Goal: Transaction & Acquisition: Purchase product/service

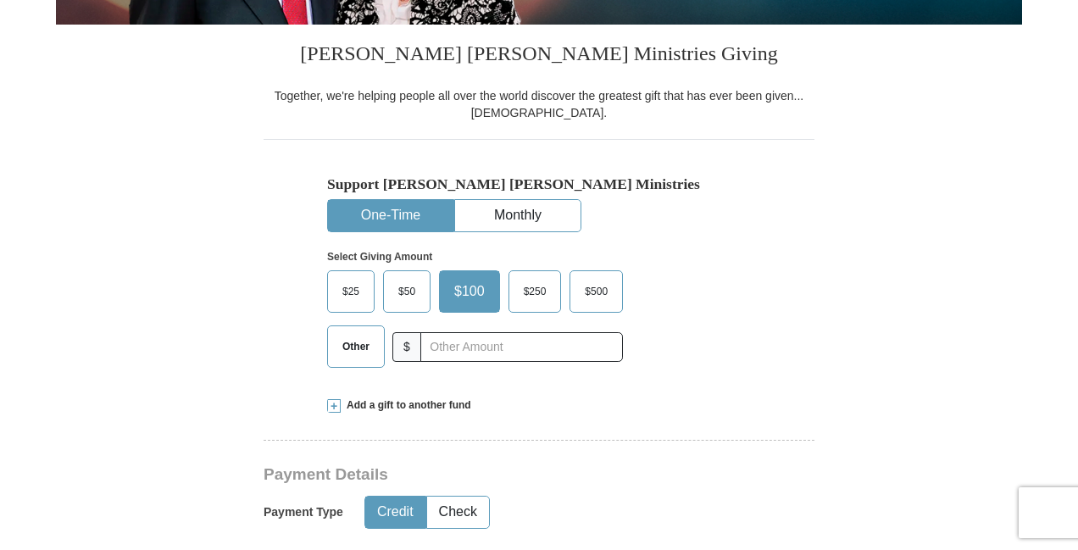
scroll to position [424, 0]
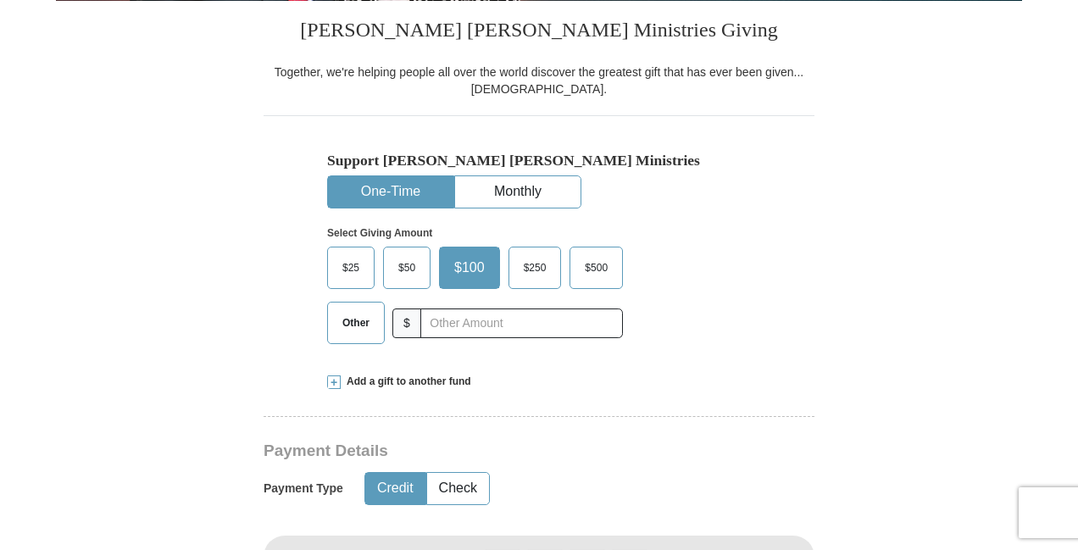
click at [363, 325] on span "Other" at bounding box center [356, 322] width 44 height 25
click at [0, 0] on input "Other" at bounding box center [0, 0] width 0 height 0
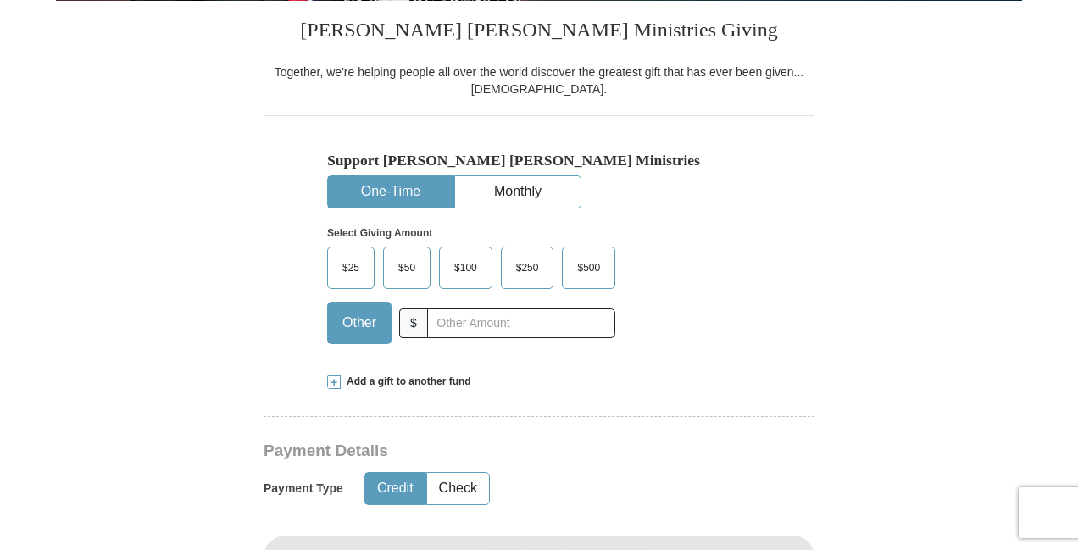
click at [334, 381] on span at bounding box center [334, 383] width 14 height 14
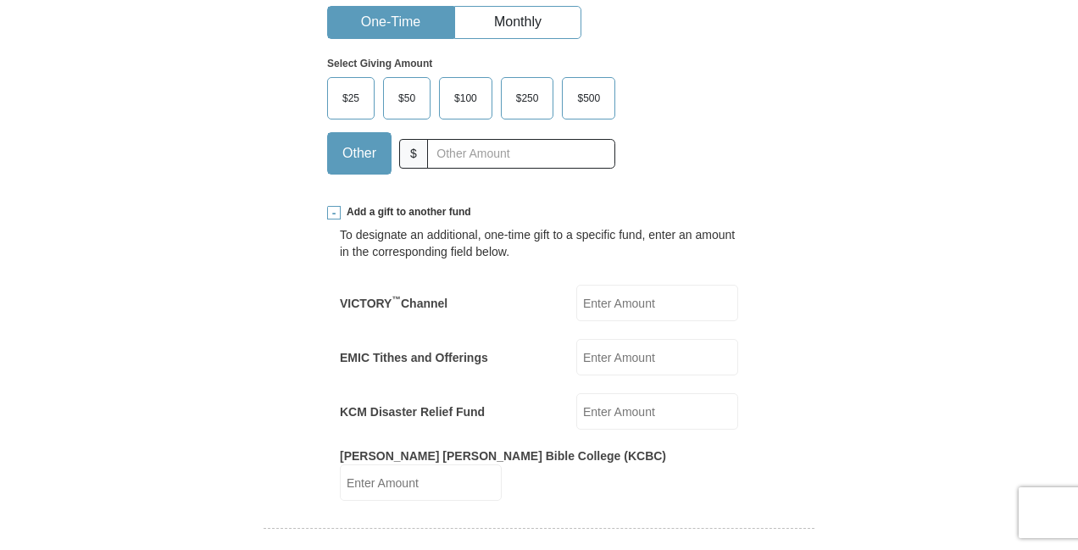
scroll to position [678, 0]
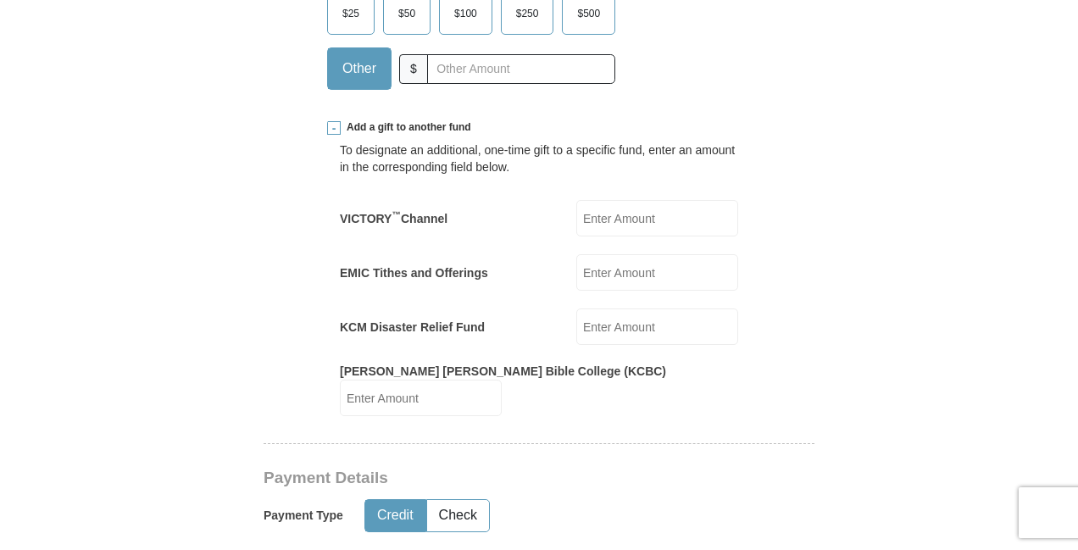
click at [610, 270] on input "EMIC Tithes and Offerings" at bounding box center [657, 272] width 162 height 36
type input "850.00"
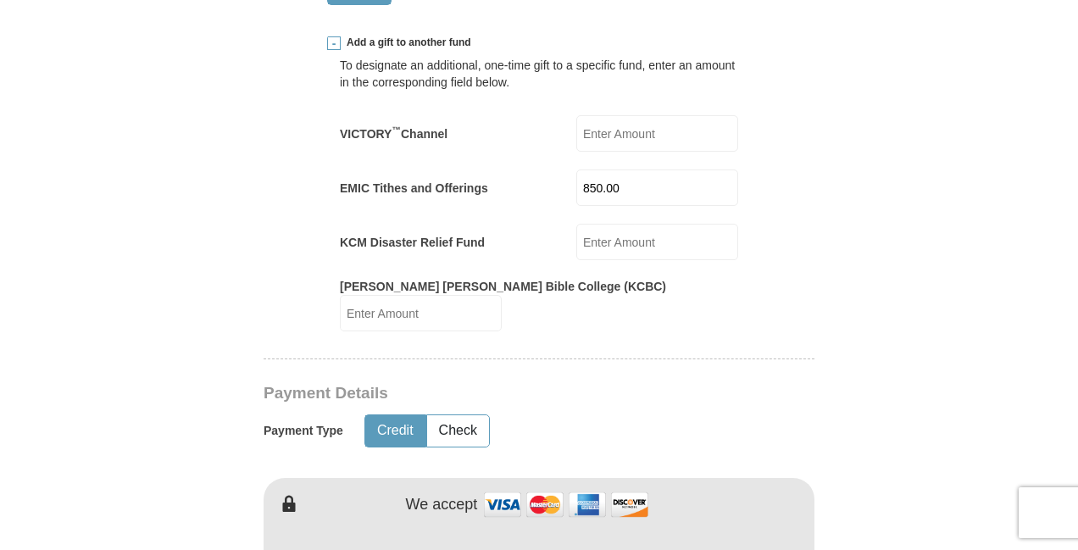
scroll to position [848, 0]
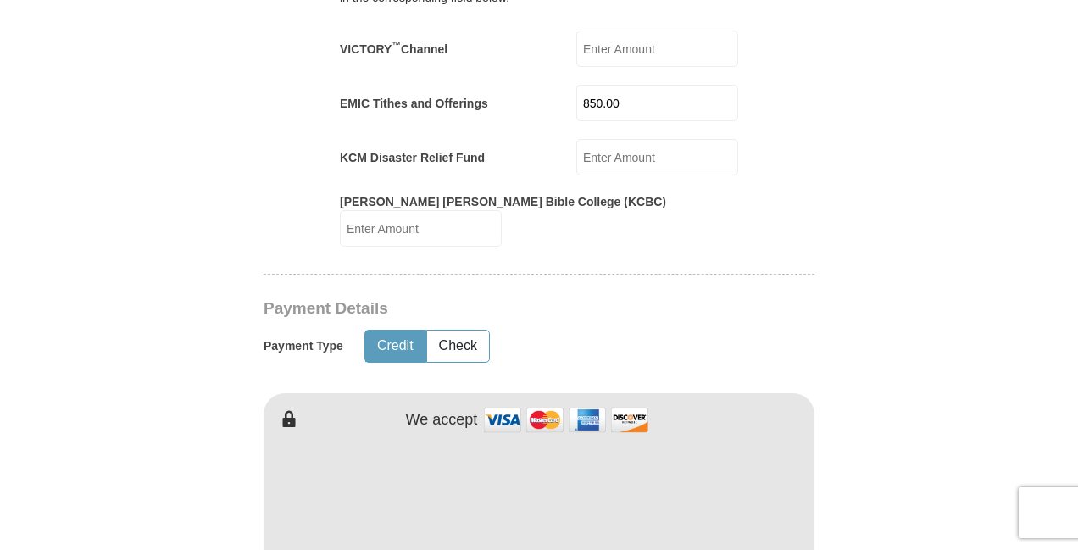
drag, startPoint x: 385, startPoint y: 319, endPoint x: 788, endPoint y: 337, distance: 403.9
click at [386, 331] on button "Credit" at bounding box center [395, 346] width 60 height 31
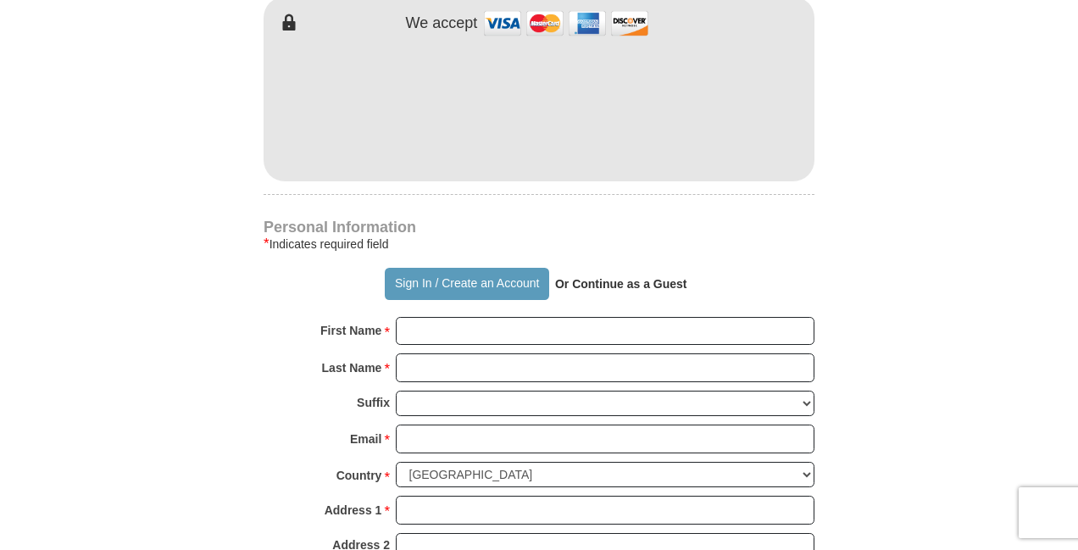
scroll to position [1272, 0]
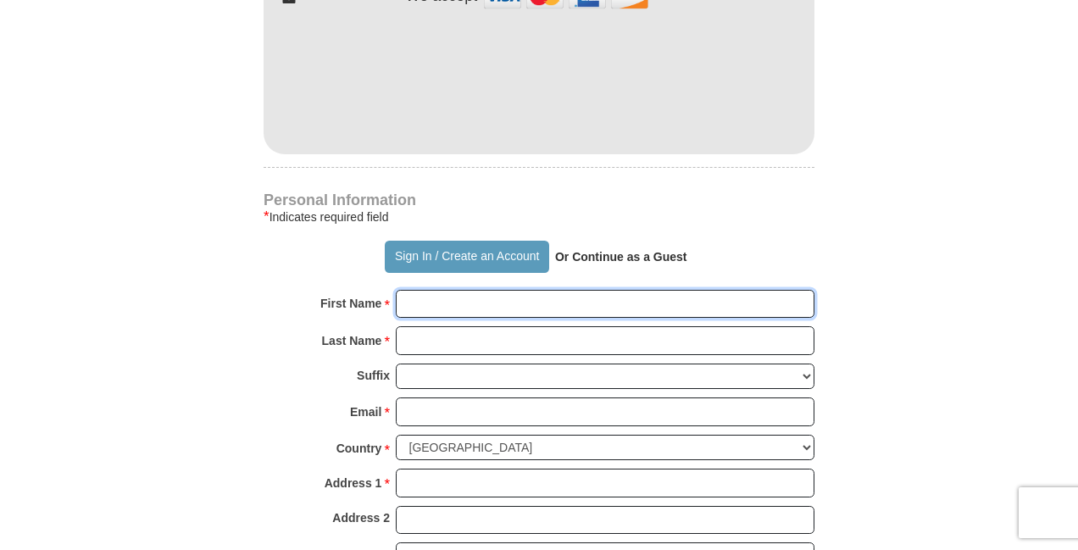
click at [639, 290] on input "First Name *" at bounding box center [605, 304] width 419 height 29
type input "[PERSON_NAME]"
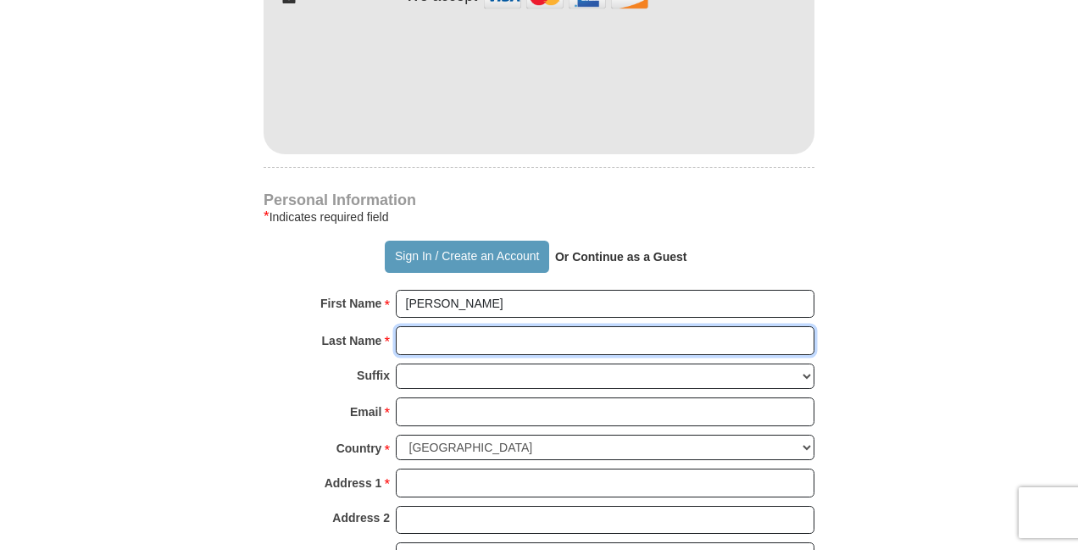
type input "[PERSON_NAME]"
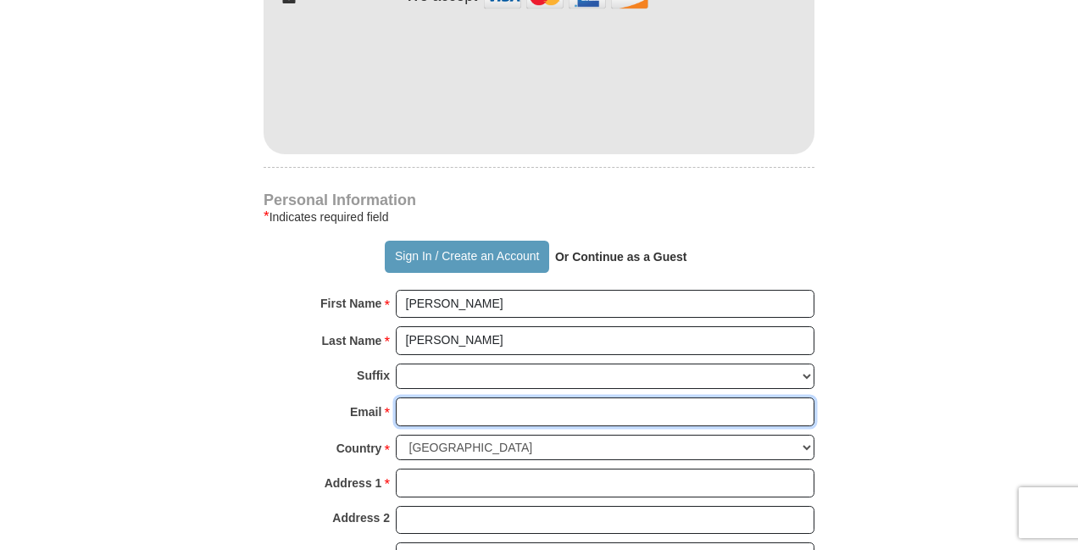
type input "[EMAIL_ADDRESS][DOMAIN_NAME]"
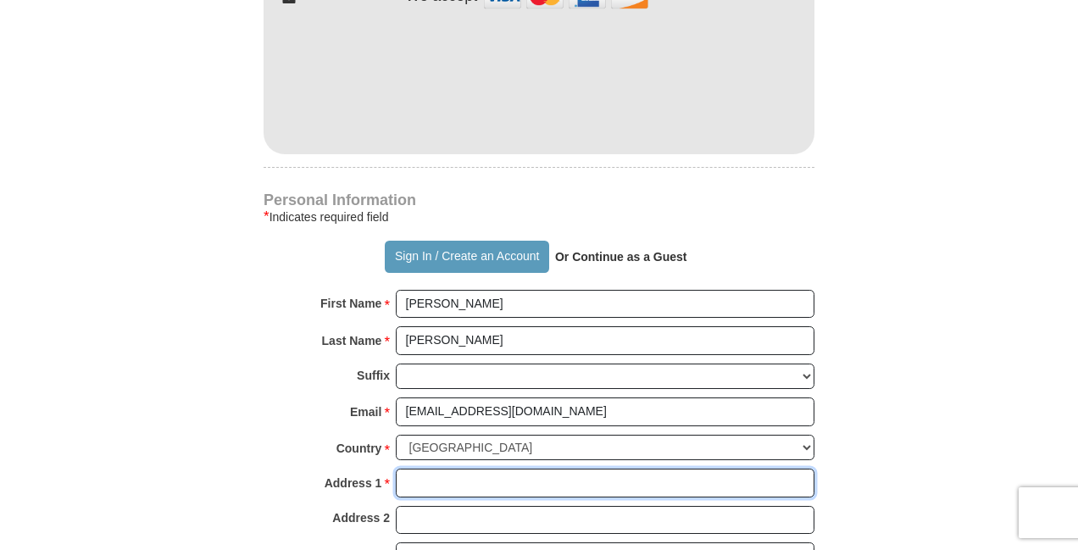
type input "[STREET_ADDRESS]"
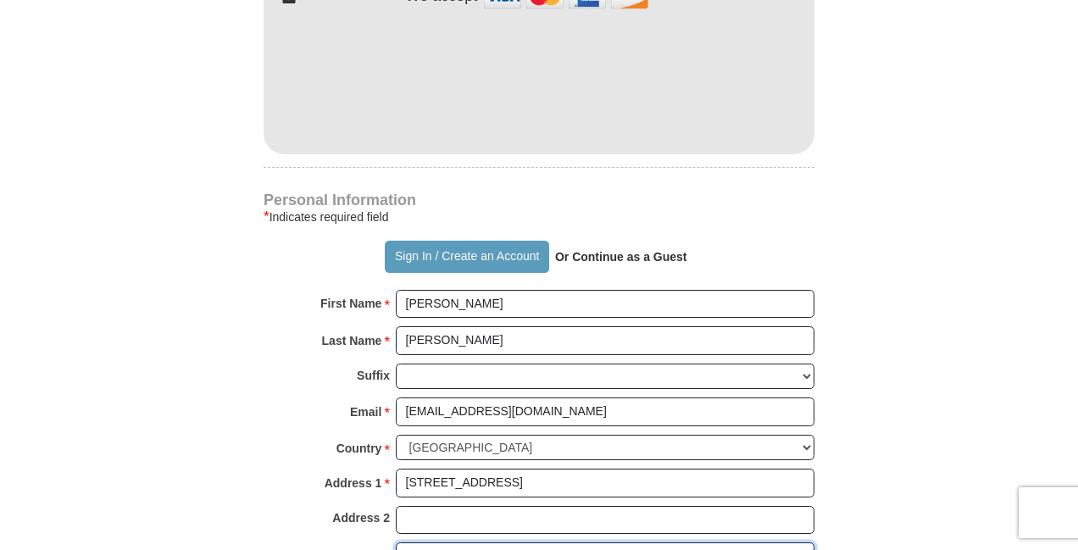
type input "[GEOGRAPHIC_DATA]"
select select "[GEOGRAPHIC_DATA]"
type input "76002"
type input "8172407300"
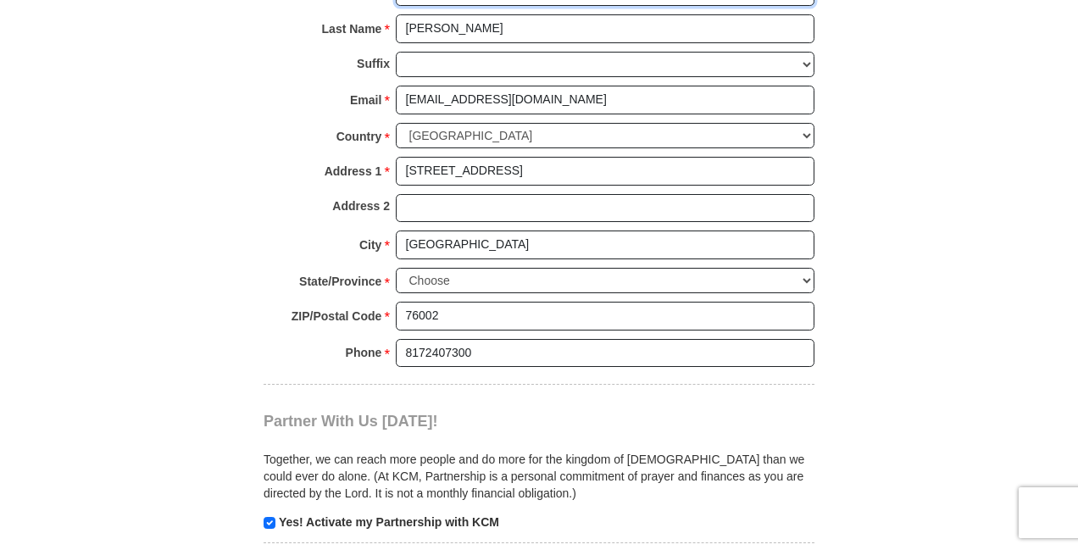
scroll to position [1611, 0]
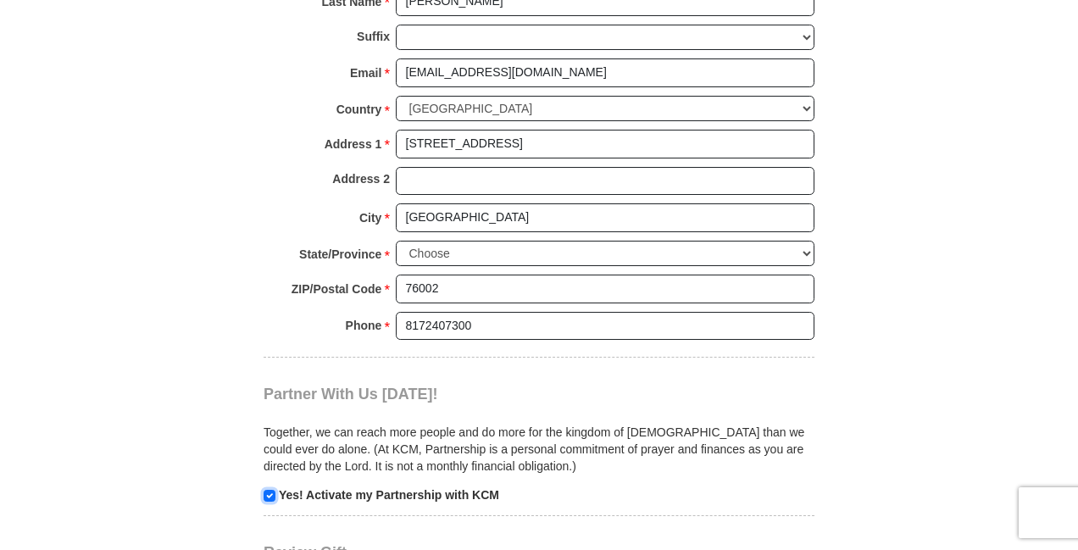
drag, startPoint x: 269, startPoint y: 467, endPoint x: 305, endPoint y: 470, distance: 36.5
click at [269, 490] on input "checkbox" at bounding box center [270, 496] width 12 height 12
checkbox input "false"
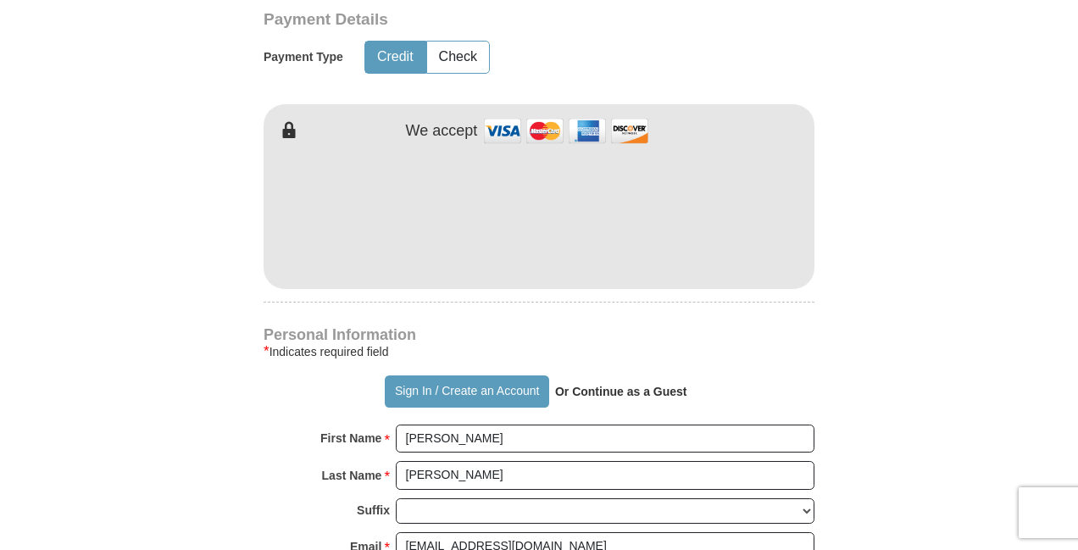
scroll to position [1102, 0]
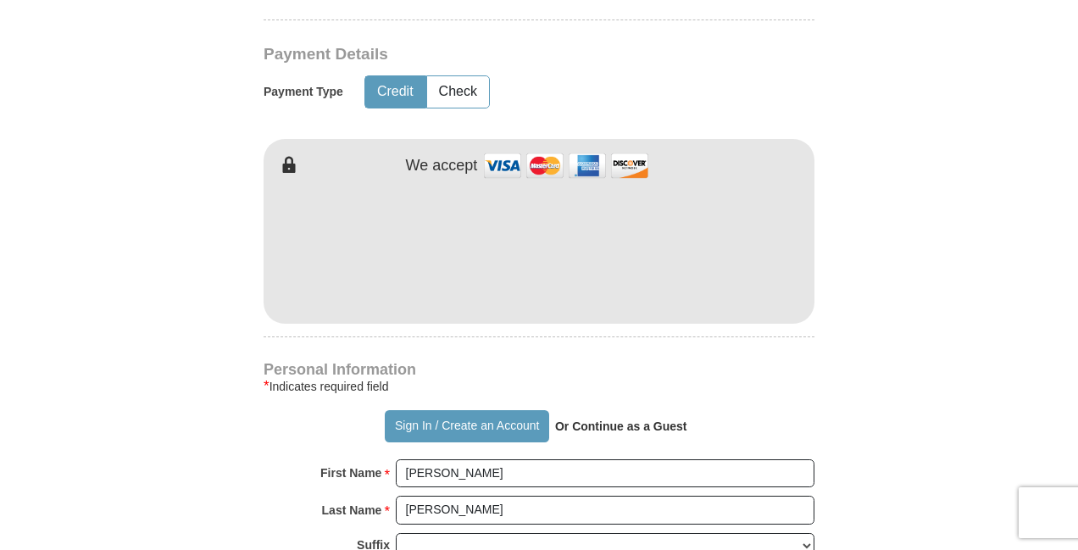
click at [911, 347] on form "Already have an account? Sign in for faster giving. Don't have an account? Crea…" at bounding box center [539, 160] width 966 height 2388
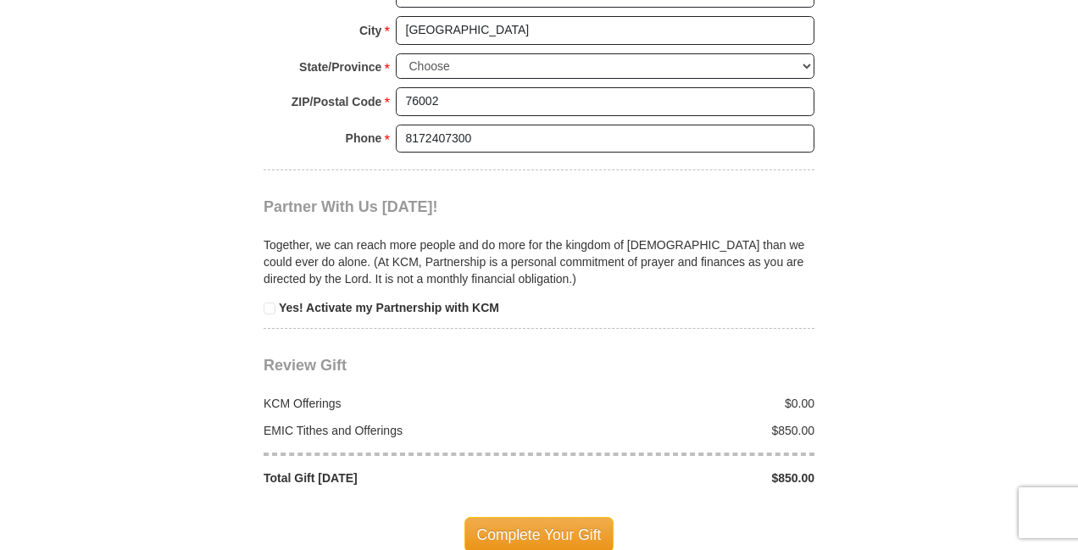
scroll to position [1865, 0]
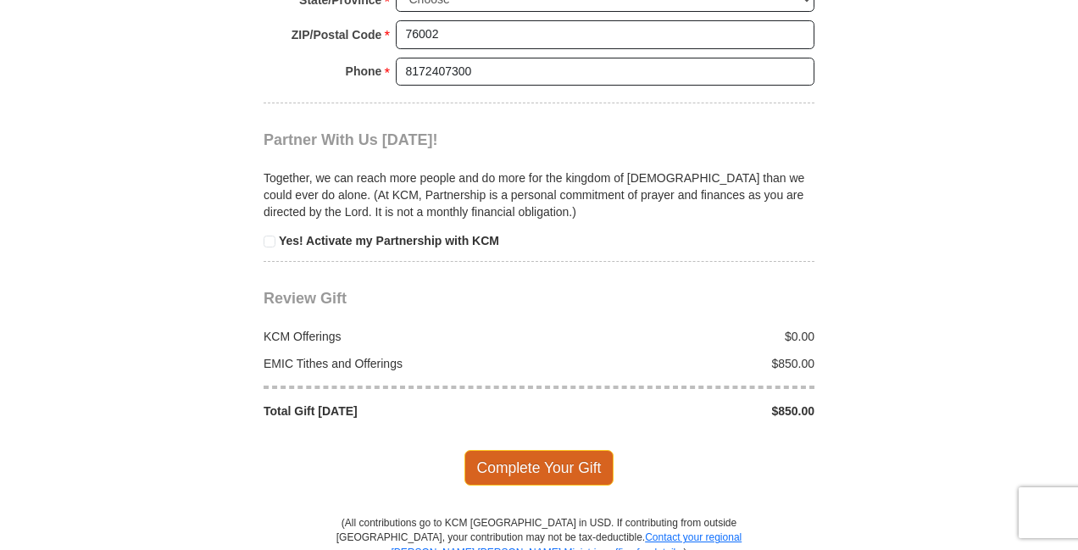
click at [568, 450] on span "Complete Your Gift" at bounding box center [540, 468] width 150 height 36
